Goal: Entertainment & Leisure: Consume media (video, audio)

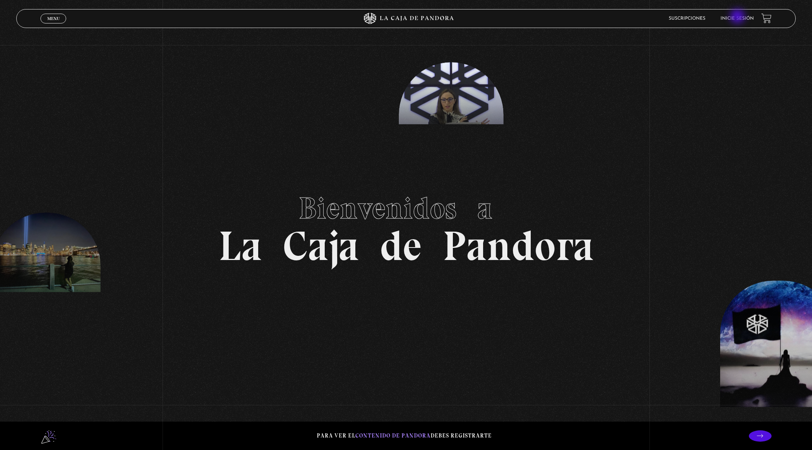
click at [739, 17] on link "Inicie sesión" at bounding box center [737, 18] width 33 height 5
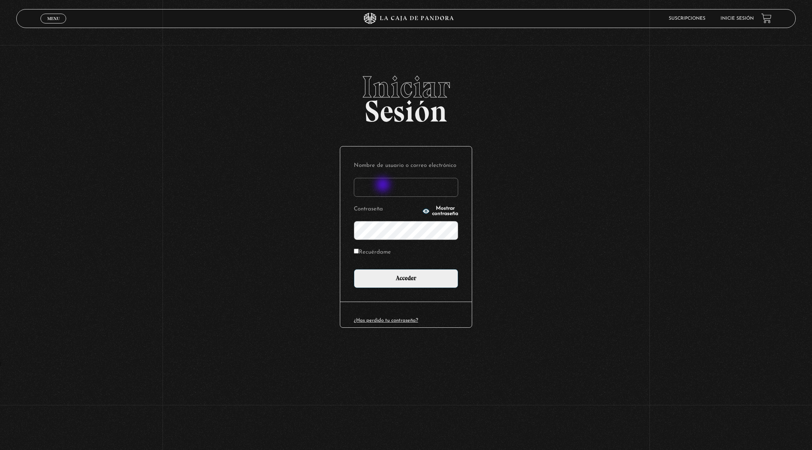
click at [384, 185] on input "Nombre de usuario o correo electrónico" at bounding box center [406, 187] width 104 height 19
type input "[EMAIL_ADDRESS][DOMAIN_NAME]"
click at [354, 269] on input "Acceder" at bounding box center [406, 278] width 104 height 19
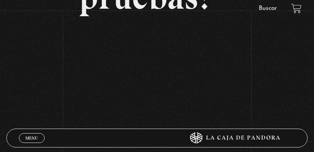
scroll to position [217, 0]
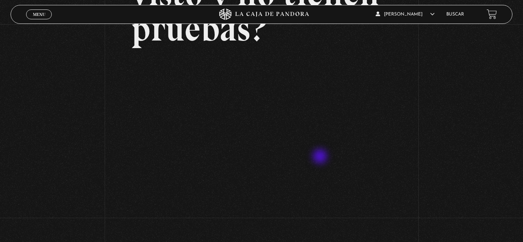
scroll to position [0, 0]
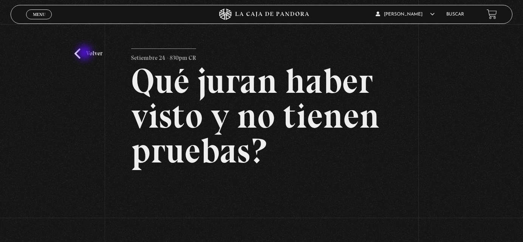
click at [85, 53] on link "Volver" at bounding box center [89, 53] width 28 height 10
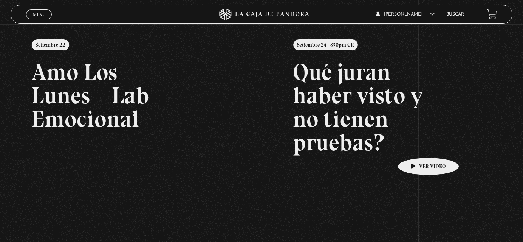
scroll to position [90, 0]
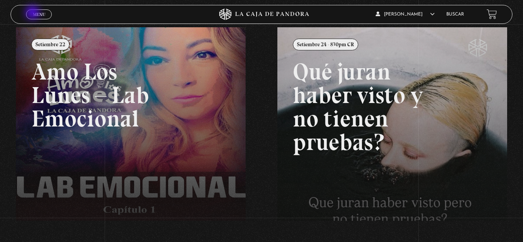
click at [33, 13] on span "Menu" at bounding box center [39, 14] width 12 height 5
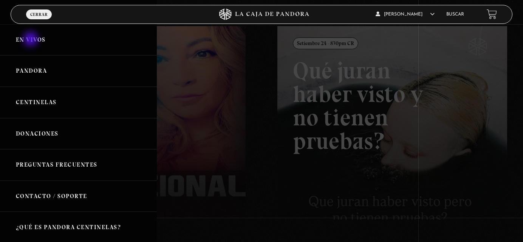
scroll to position [93, 0]
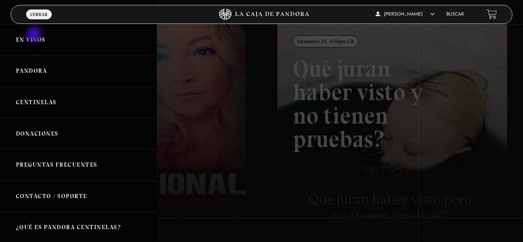
click at [35, 35] on link "En vivos" at bounding box center [78, 39] width 157 height 31
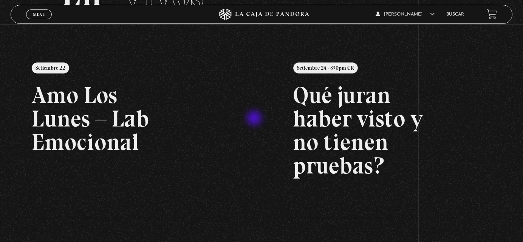
scroll to position [84, 0]
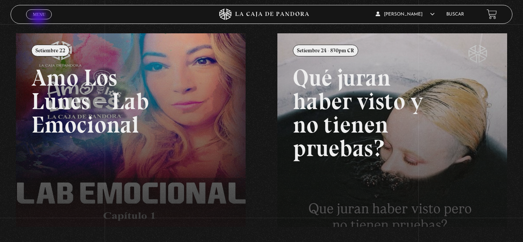
click at [38, 14] on span "Menu" at bounding box center [39, 14] width 12 height 5
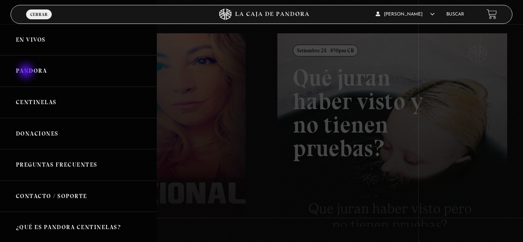
click at [27, 72] on link "Pandora" at bounding box center [78, 70] width 157 height 31
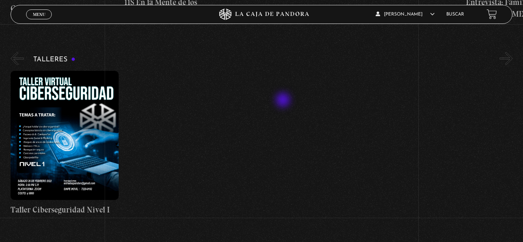
scroll to position [293, 0]
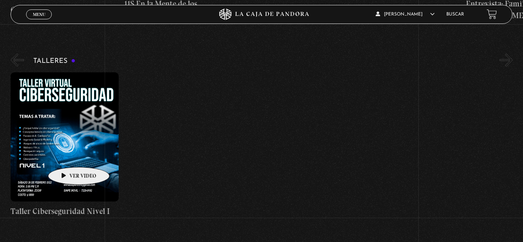
click at [67, 155] on figure at bounding box center [65, 136] width 108 height 129
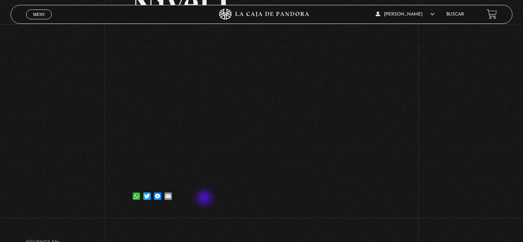
scroll to position [106, 0]
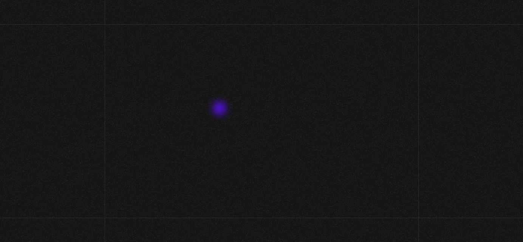
scroll to position [293, 0]
